Goal: Book appointment/travel/reservation

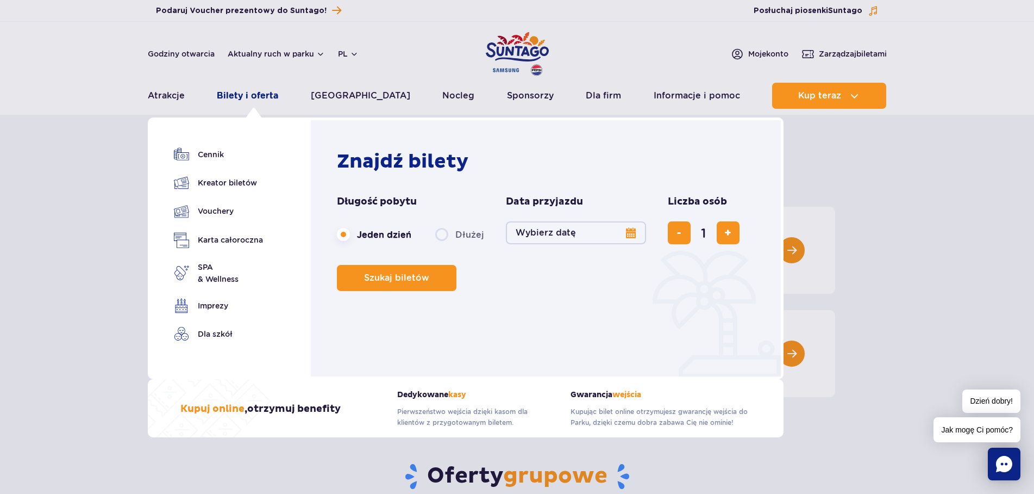
click at [252, 96] on link "Bilety i oferta" at bounding box center [247, 96] width 61 height 26
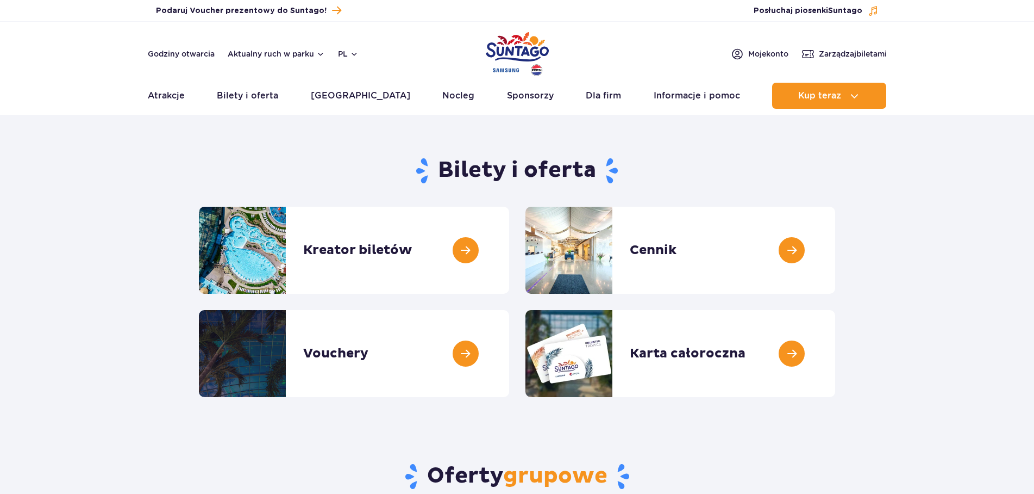
click at [509, 255] on link at bounding box center [509, 250] width 0 height 87
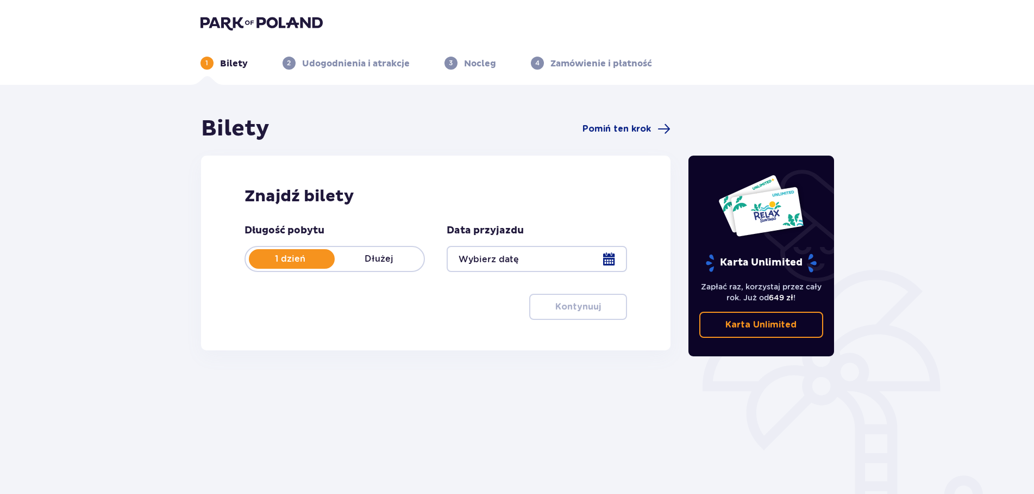
click at [610, 259] on div at bounding box center [537, 259] width 180 height 26
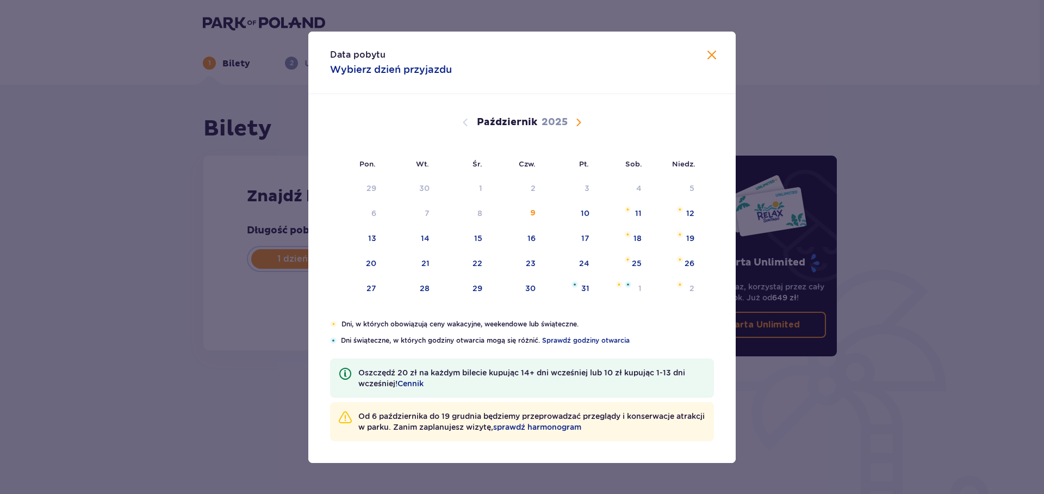
click at [582, 122] on span "Następny miesiąc" at bounding box center [578, 122] width 13 height 13
click at [633, 211] on div "8" at bounding box center [621, 214] width 53 height 24
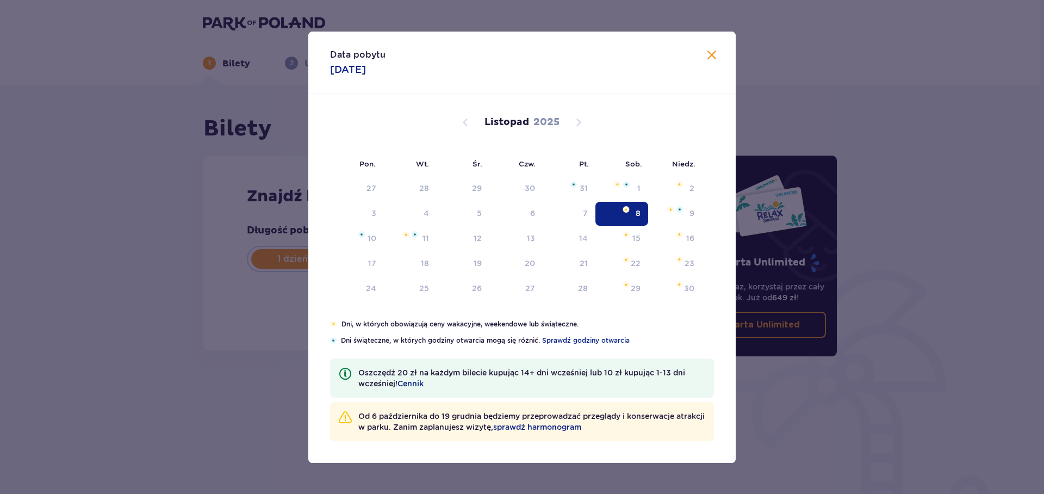
type input "08.11.25"
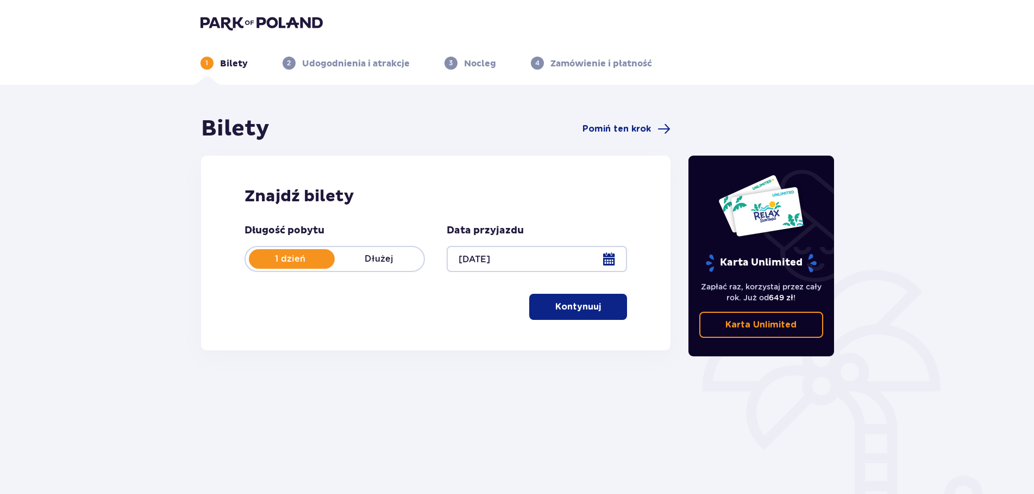
click at [583, 309] on p "Kontynuuj" at bounding box center [578, 307] width 46 height 12
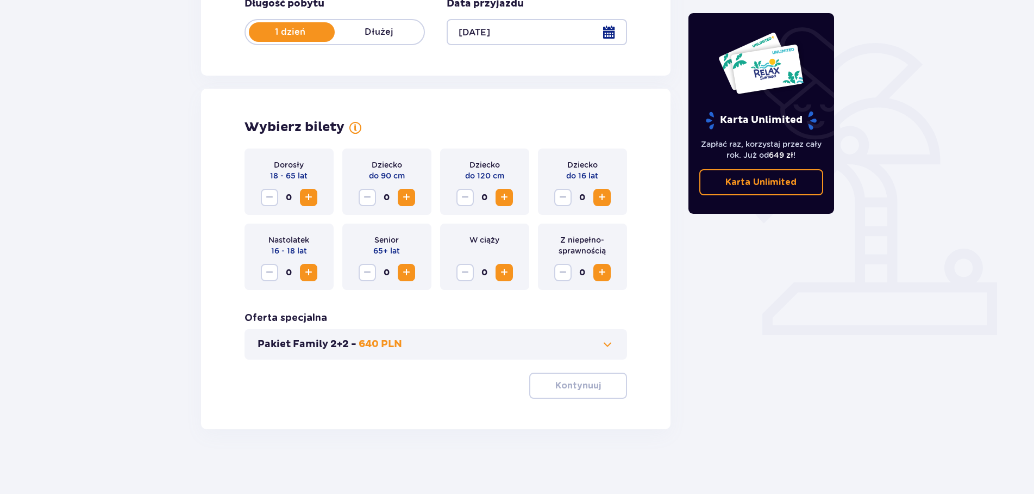
scroll to position [227, 0]
click at [306, 196] on span "Zwiększ" at bounding box center [308, 196] width 13 height 13
click at [577, 389] on p "Kontynuuj" at bounding box center [578, 385] width 46 height 12
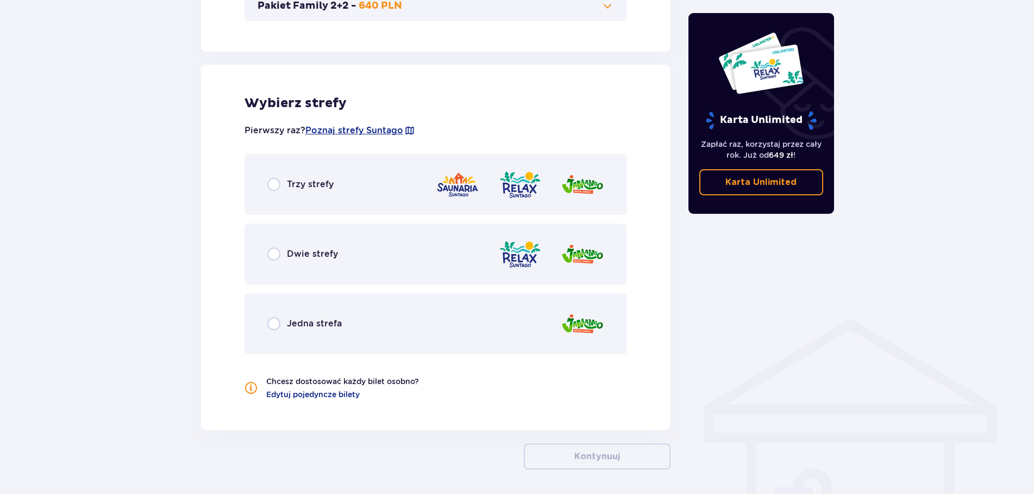
scroll to position [603, 0]
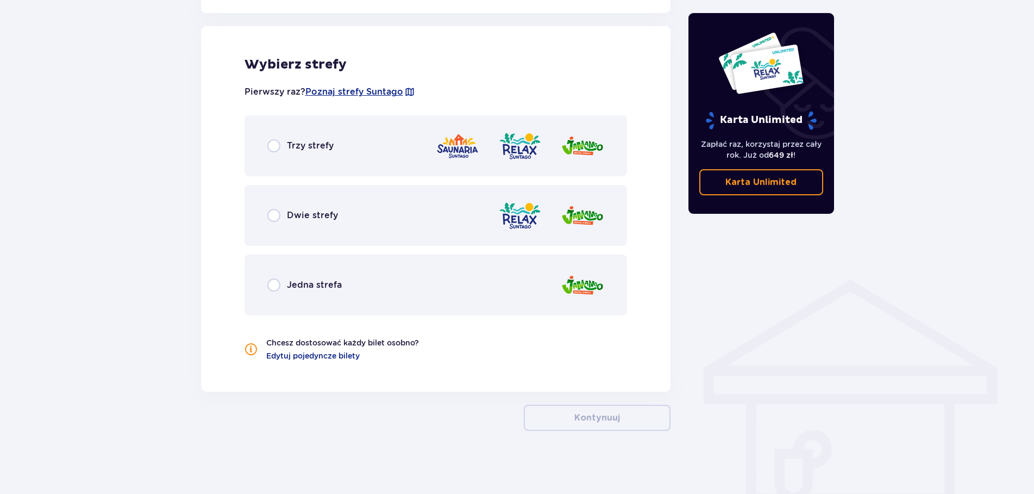
click at [271, 149] on input "radio" at bounding box center [273, 145] width 13 height 13
radio input "true"
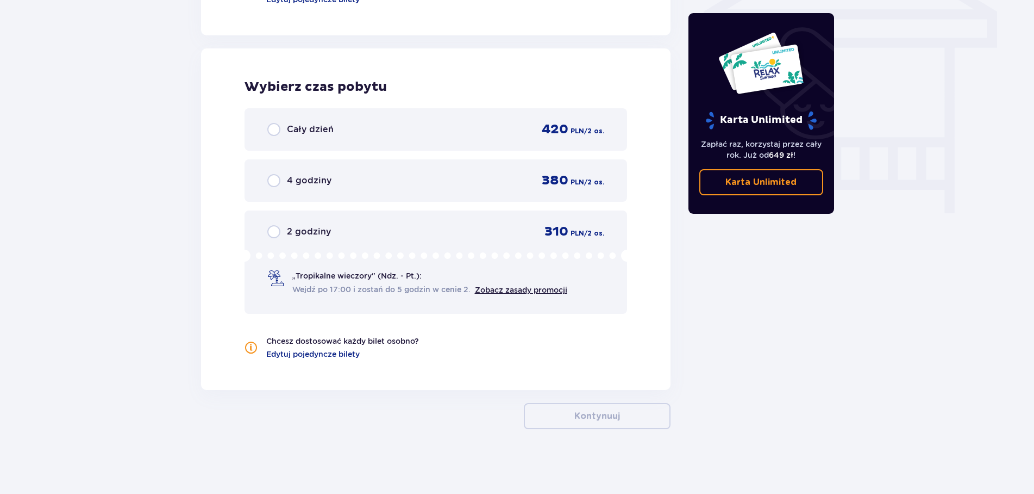
scroll to position [960, 0]
click at [272, 126] on input "radio" at bounding box center [273, 128] width 13 height 13
radio input "true"
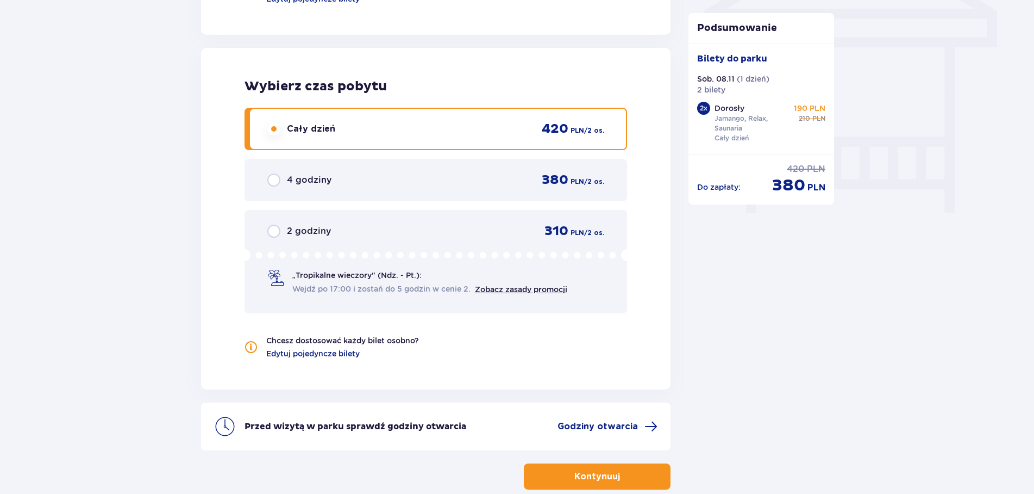
scroll to position [1021, 0]
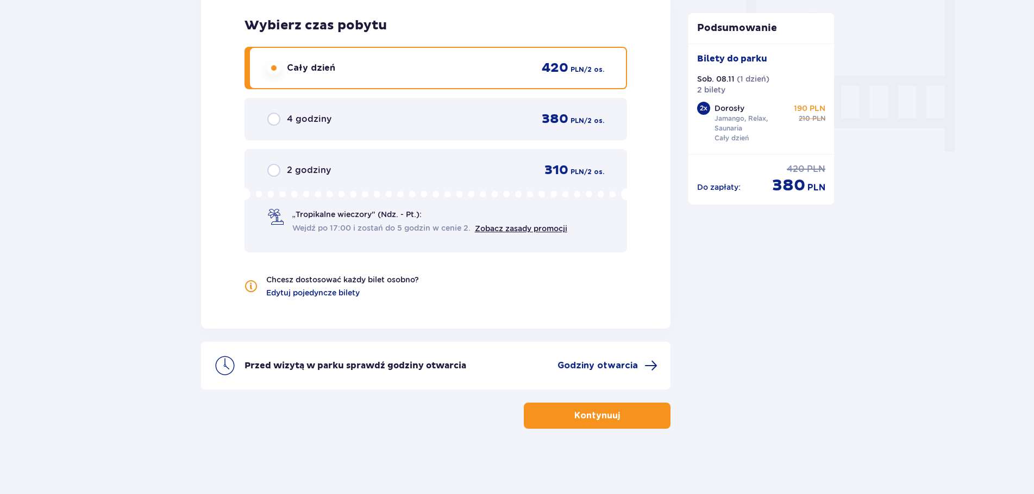
click at [611, 414] on p "Kontynuuj" at bounding box center [597, 415] width 46 height 12
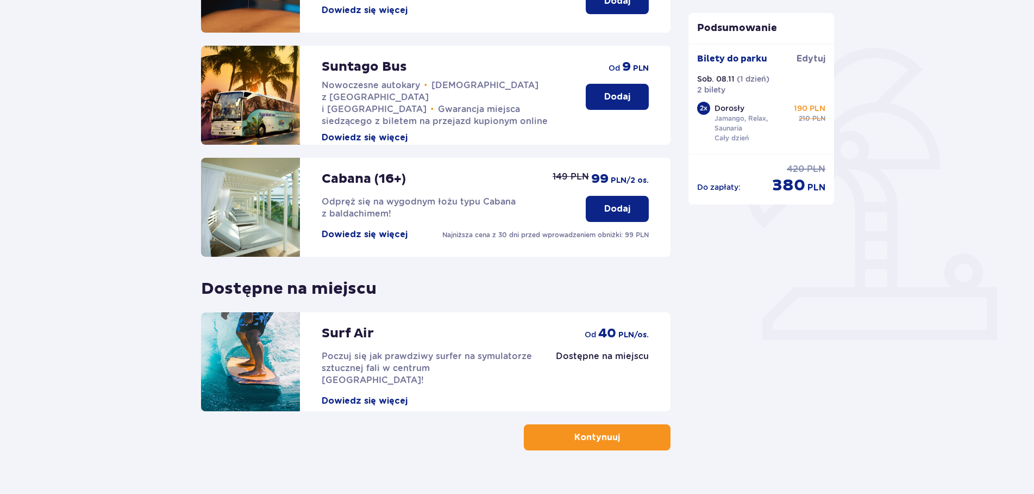
scroll to position [243, 0]
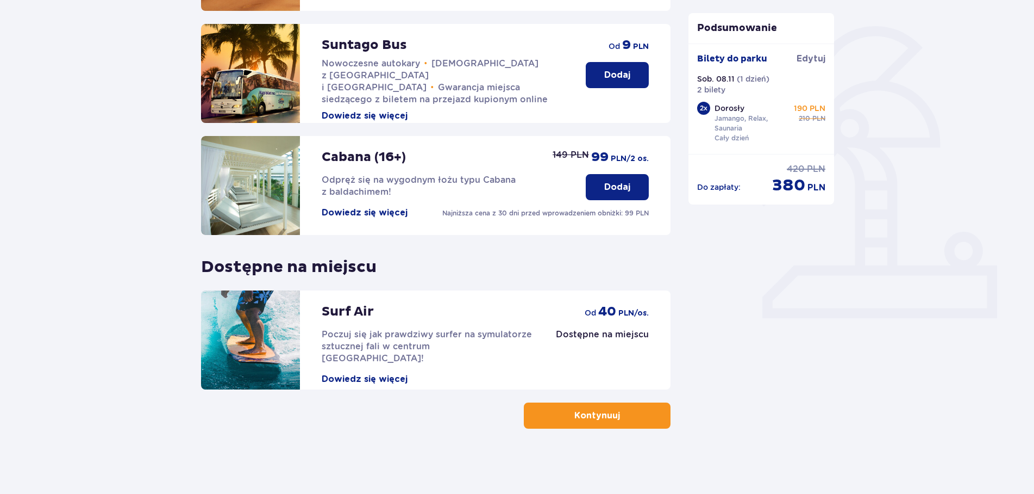
click at [608, 422] on button "Kontynuuj" at bounding box center [597, 415] width 147 height 26
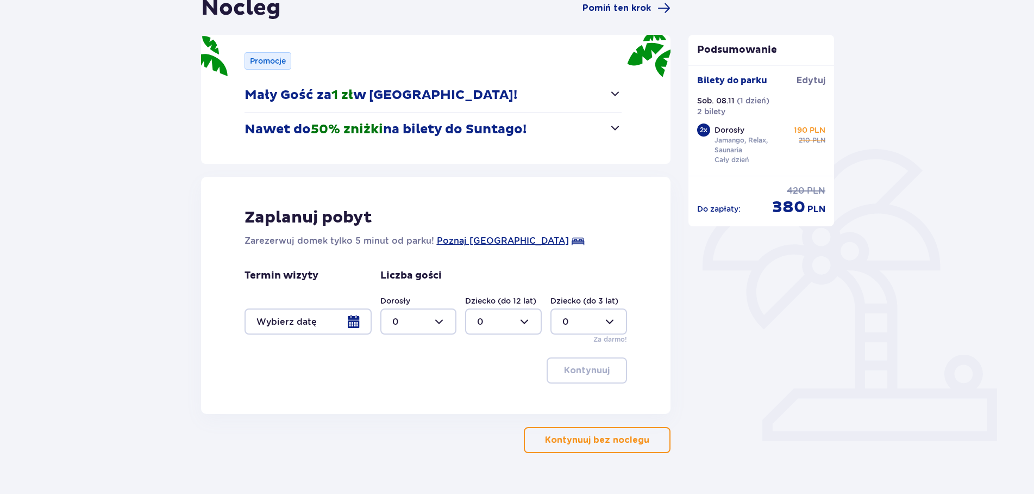
scroll to position [145, 0]
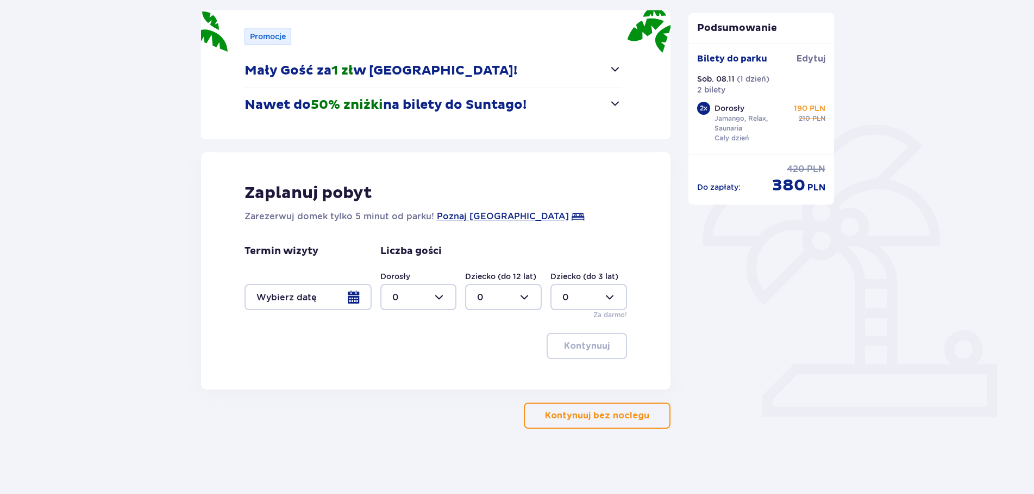
click at [353, 298] on div at bounding box center [308, 297] width 127 height 26
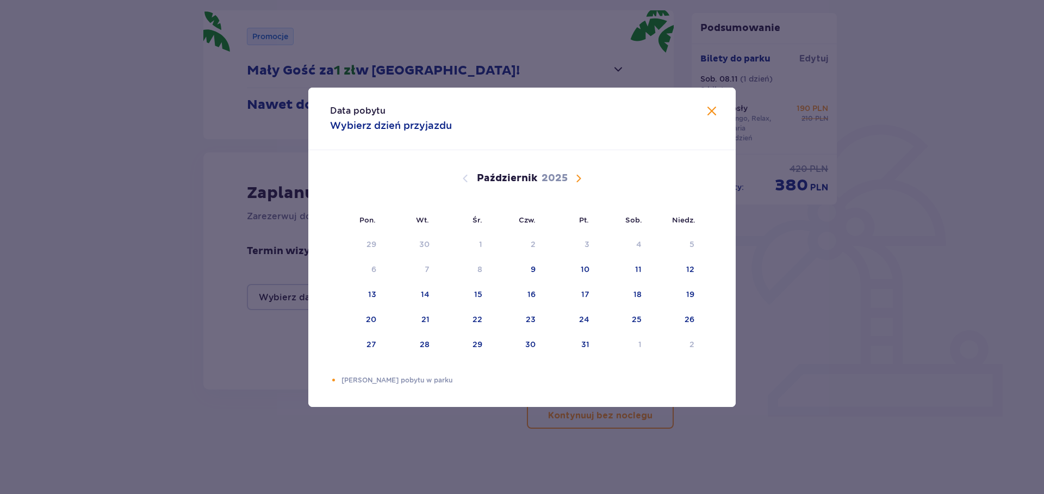
click at [583, 176] on span "Następny miesiąc" at bounding box center [578, 178] width 13 height 13
click at [590, 274] on div "7" at bounding box center [568, 270] width 53 height 24
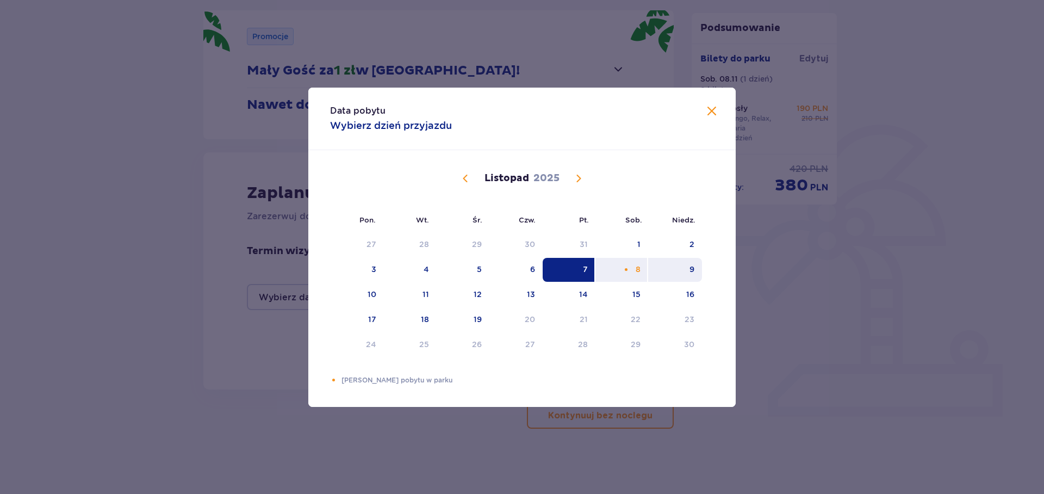
click at [695, 268] on div "9" at bounding box center [675, 270] width 54 height 24
type input "07.11.25 - 09.11.25"
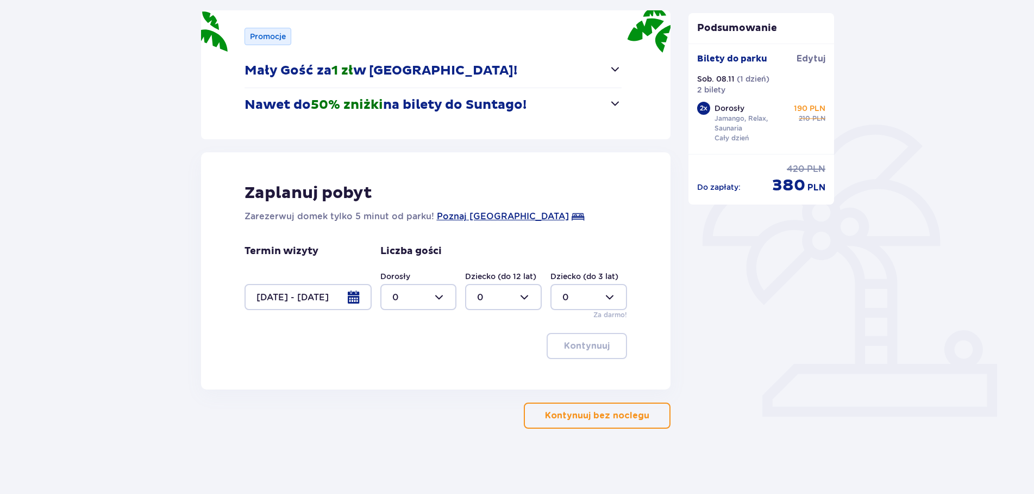
click at [452, 298] on div at bounding box center [418, 297] width 77 height 26
click at [415, 371] on div "2" at bounding box center [418, 376] width 53 height 12
type input "2"
click at [591, 343] on p "Kontynuuj" at bounding box center [587, 346] width 46 height 12
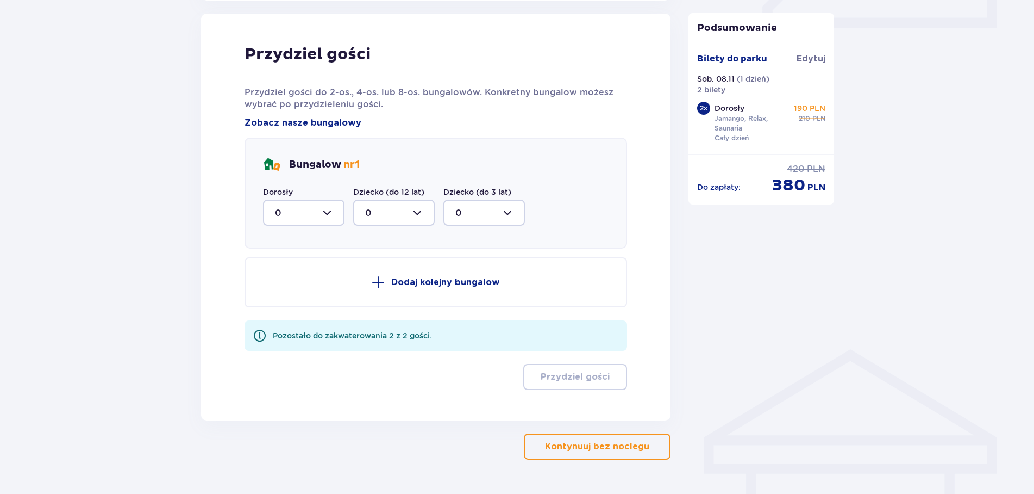
scroll to position [534, 0]
click at [330, 209] on div at bounding box center [304, 212] width 82 height 26
click at [313, 291] on div "2" at bounding box center [304, 291] width 58 height 12
type input "2"
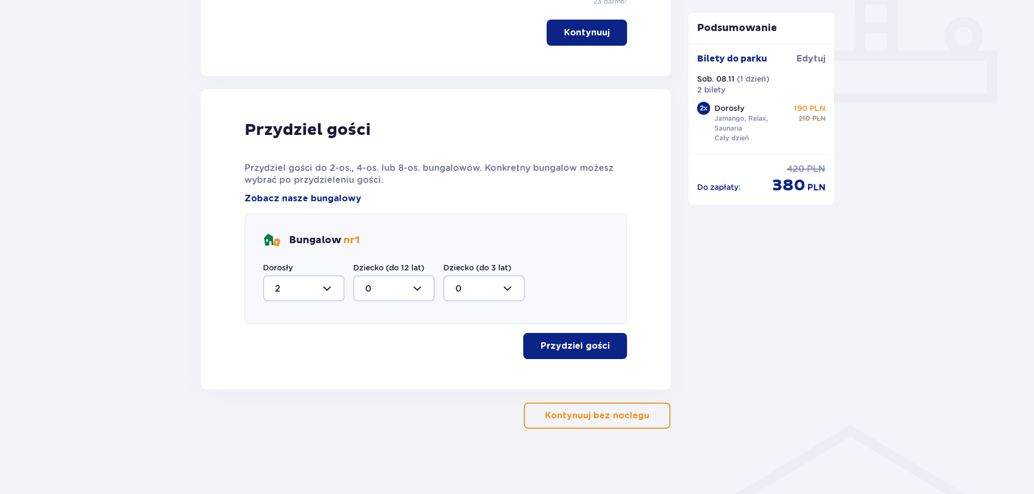
scroll to position [458, 0]
click at [566, 346] on p "Przydziel gości" at bounding box center [575, 346] width 69 height 12
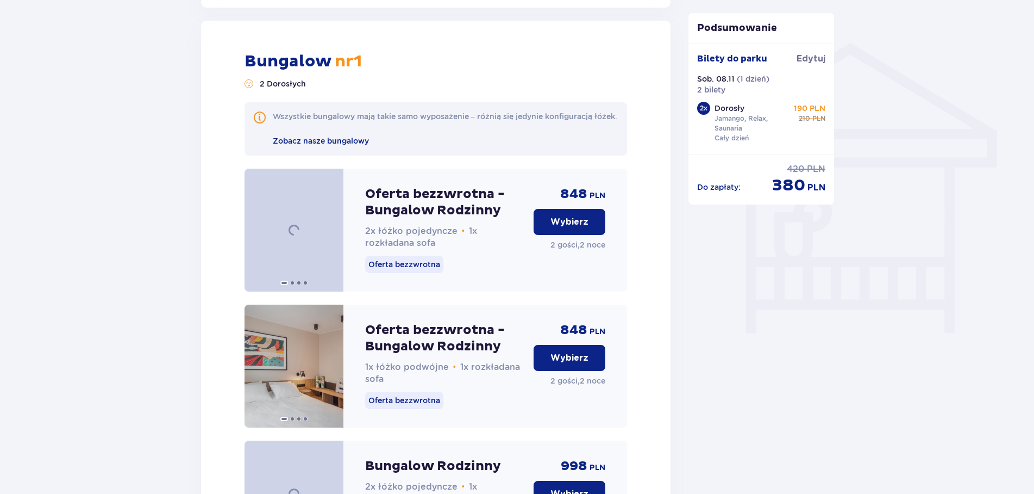
scroll to position [847, 0]
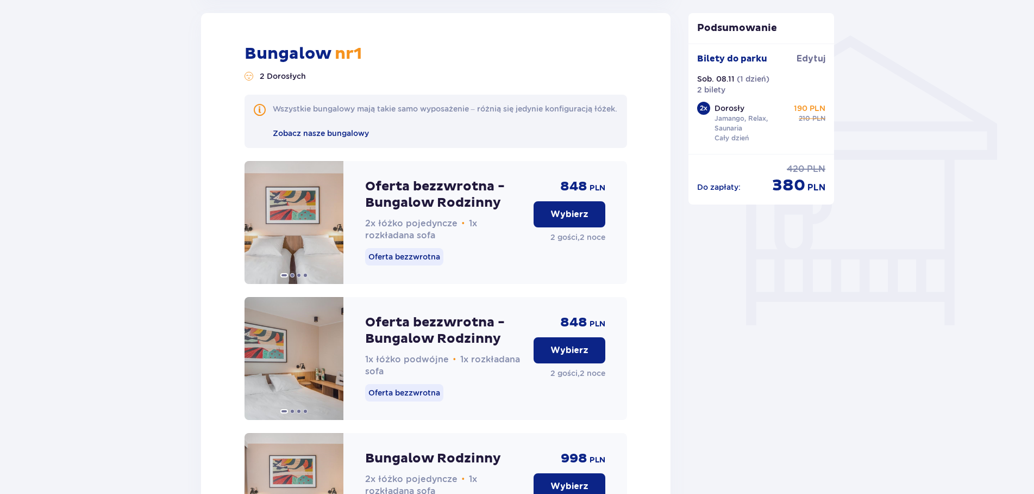
click at [548, 225] on button "Wybierz" at bounding box center [570, 214] width 72 height 26
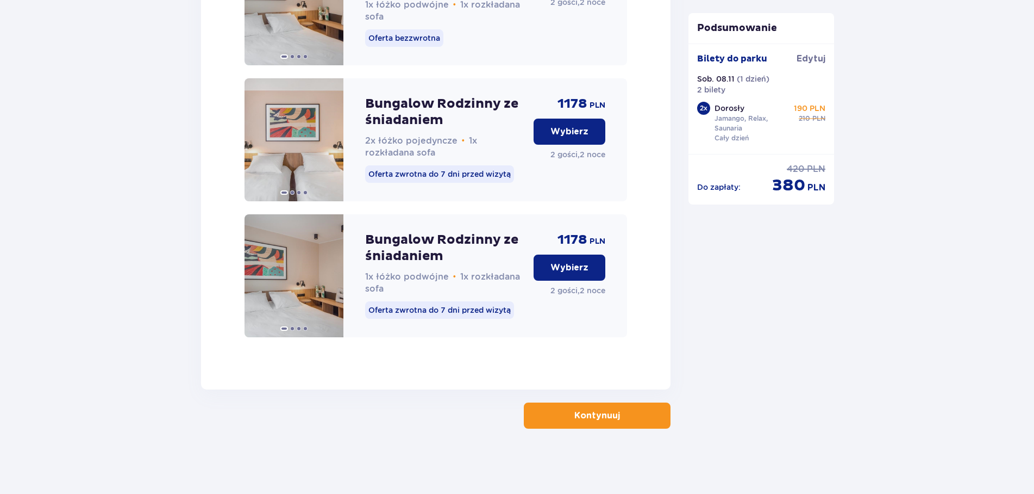
scroll to position [1758, 0]
click at [630, 416] on button "Kontynuuj" at bounding box center [597, 415] width 147 height 26
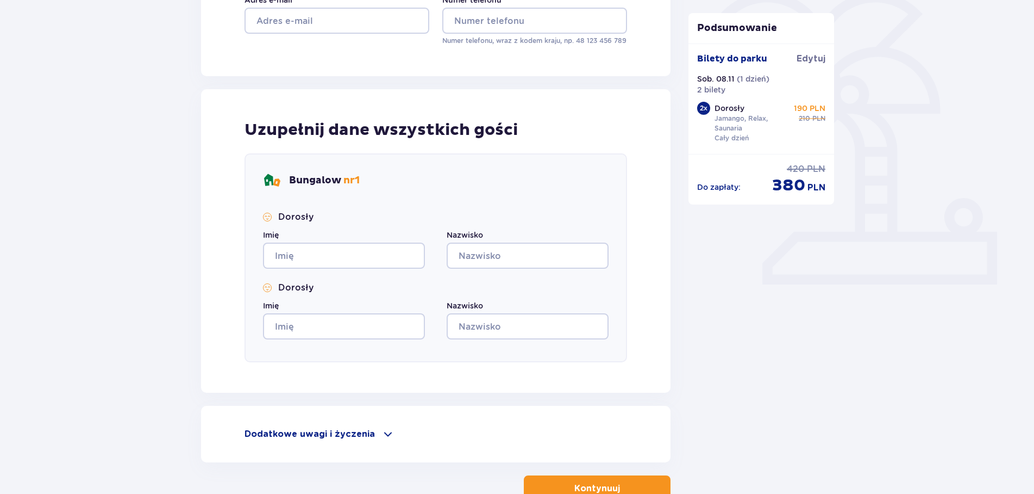
scroll to position [350, 0]
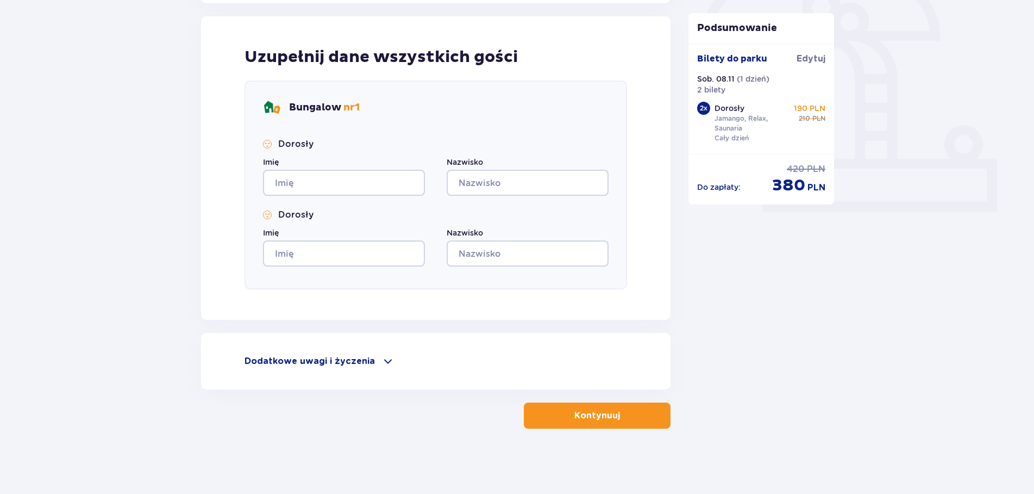
click at [382, 361] on span at bounding box center [388, 360] width 13 height 13
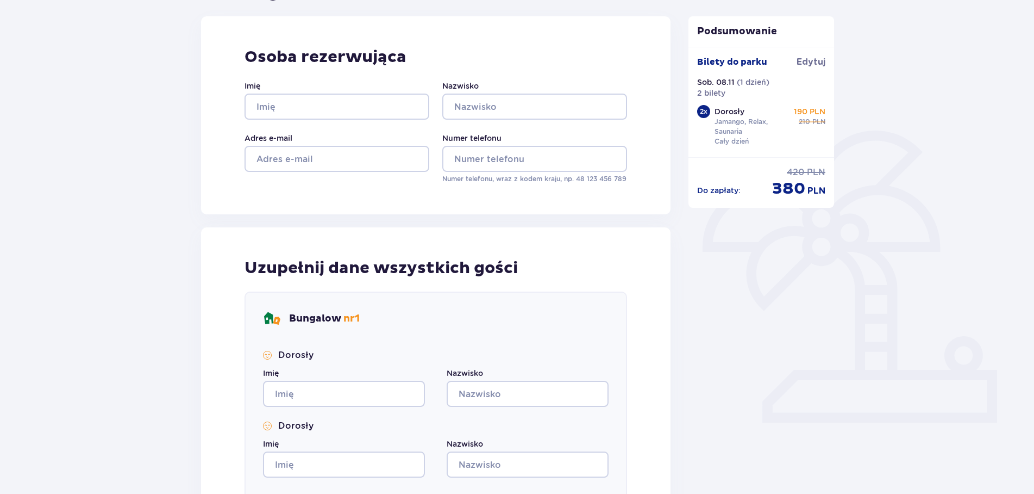
scroll to position [0, 0]
